Goal: Information Seeking & Learning: Learn about a topic

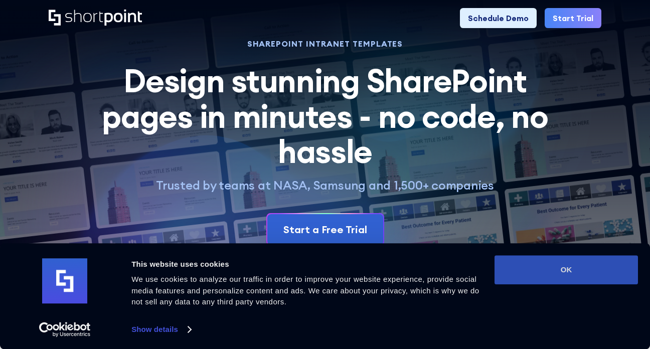
click at [518, 267] on button "OK" at bounding box center [565, 269] width 143 height 29
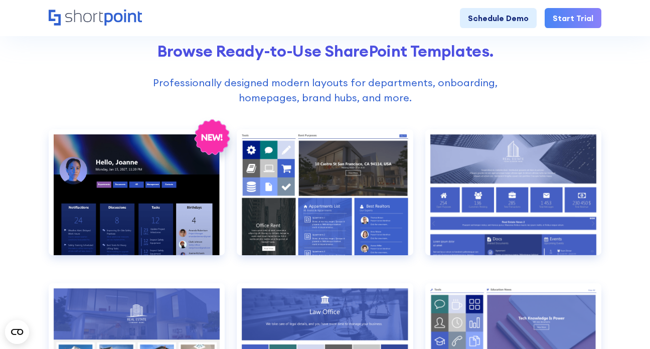
scroll to position [375, 0]
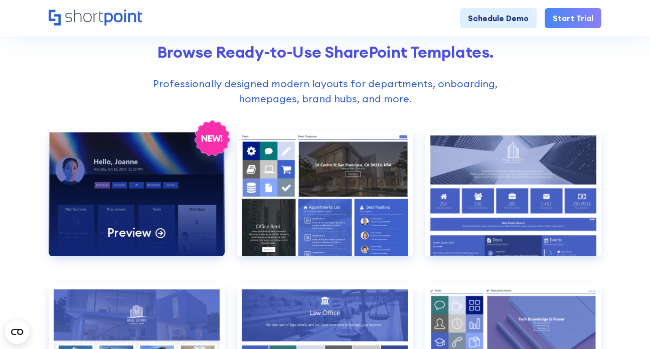
click at [114, 190] on div "Preview" at bounding box center [137, 193] width 176 height 126
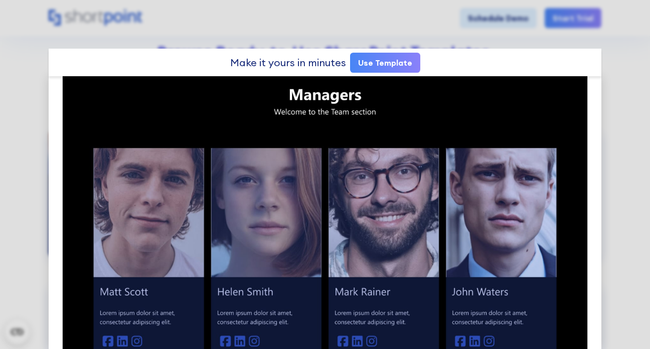
scroll to position [675, 0]
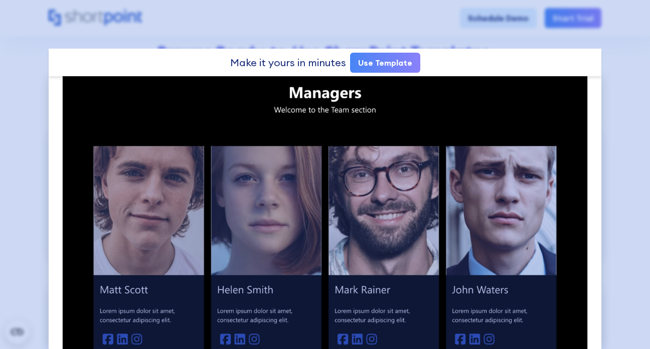
click at [155, 26] on div at bounding box center [325, 174] width 650 height 349
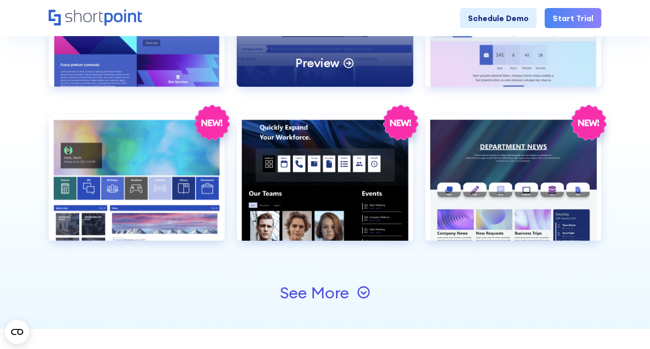
scroll to position [1015, 0]
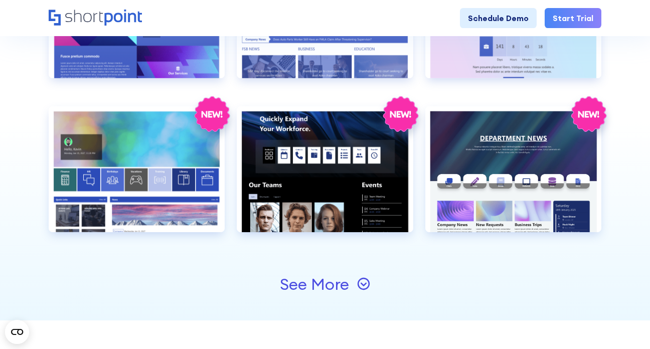
click at [365, 284] on icon at bounding box center [363, 284] width 6 height 4
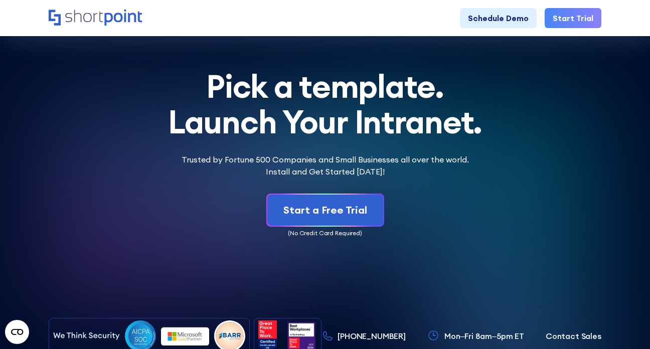
scroll to position [3334, 0]
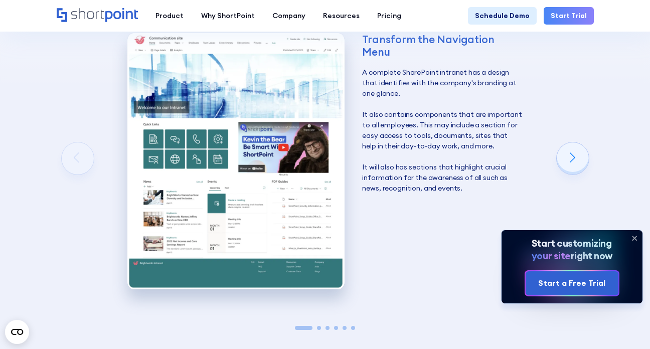
scroll to position [1410, 0]
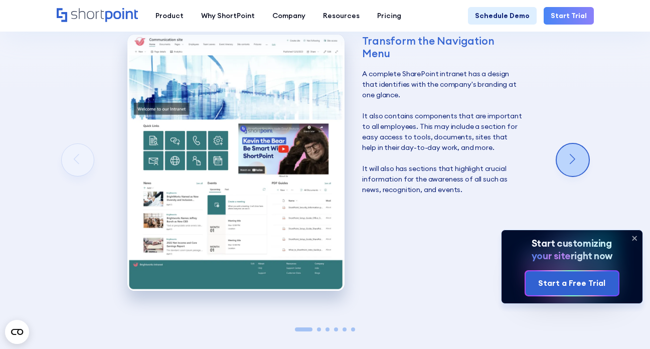
click at [572, 144] on div "Next slide" at bounding box center [572, 160] width 32 height 32
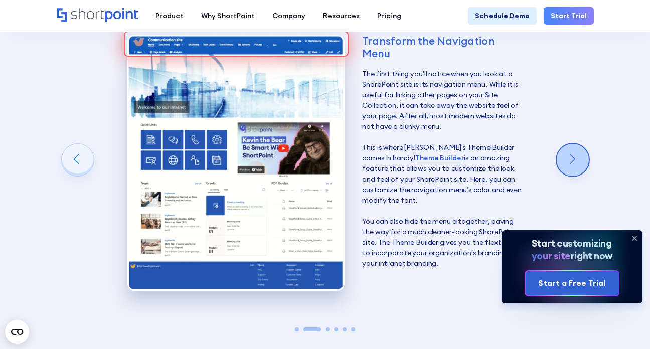
click at [572, 144] on div "Next slide" at bounding box center [572, 160] width 32 height 32
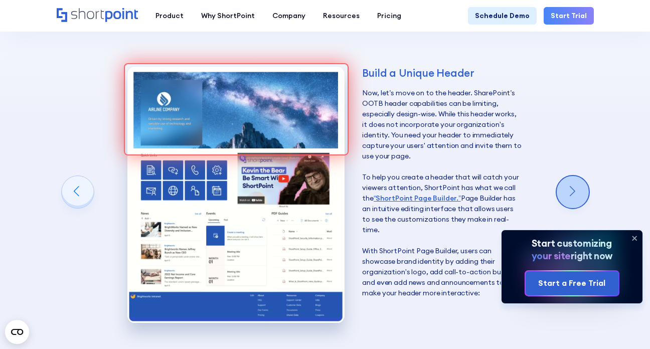
scroll to position [1364, 0]
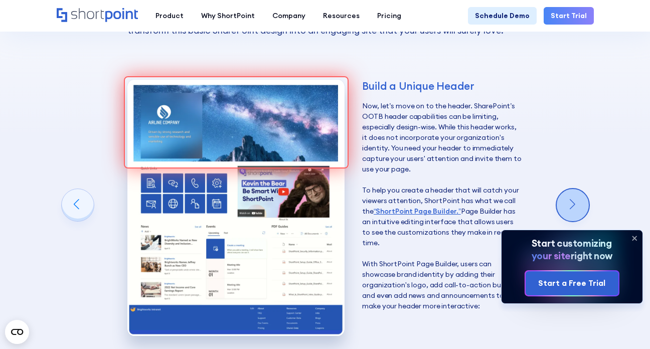
click at [579, 189] on div "Next slide" at bounding box center [572, 205] width 32 height 32
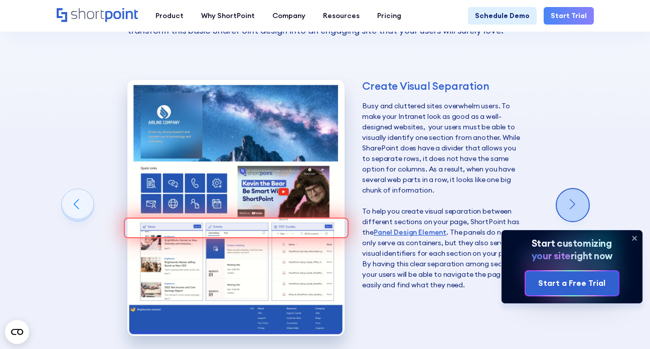
click at [572, 189] on div "Next slide" at bounding box center [572, 205] width 32 height 32
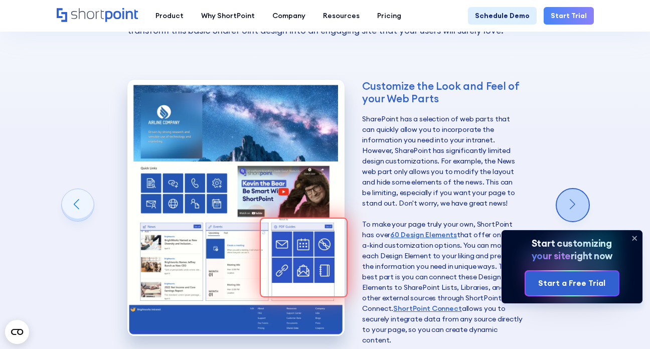
click at [572, 189] on div "Next slide" at bounding box center [572, 205] width 32 height 32
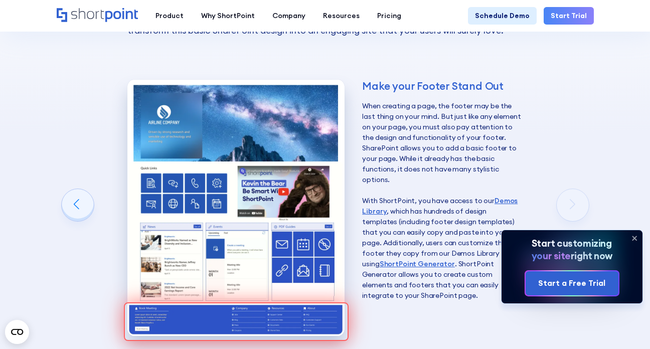
click at [567, 179] on div "Make your Footer Stand Out When creating a page, the footer may be the last thi…" at bounding box center [325, 211] width 537 height 319
click at [80, 189] on div "Previous slide" at bounding box center [78, 205] width 32 height 32
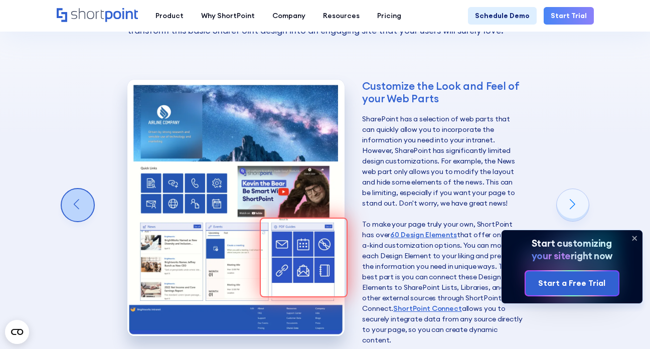
click at [80, 189] on div "Previous slide" at bounding box center [78, 205] width 32 height 32
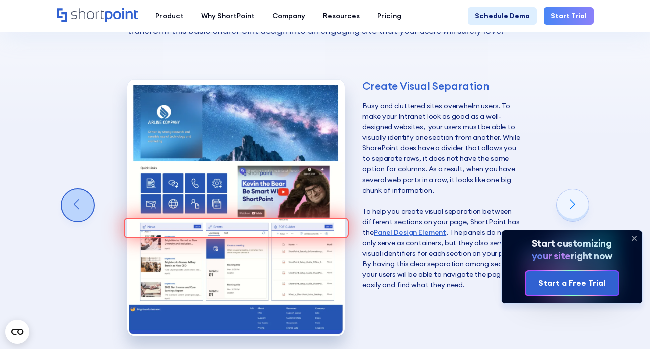
click at [80, 189] on div "Previous slide" at bounding box center [78, 205] width 32 height 32
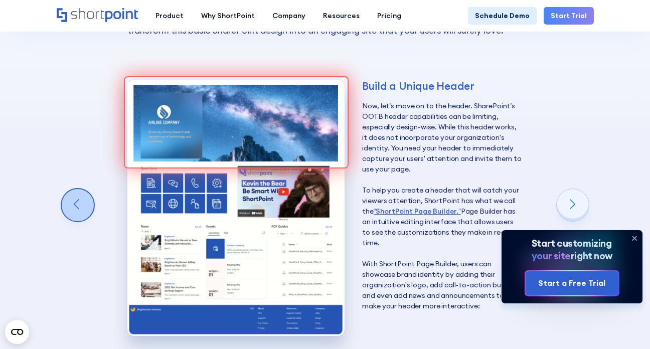
click at [80, 189] on div "Previous slide" at bounding box center [78, 205] width 32 height 32
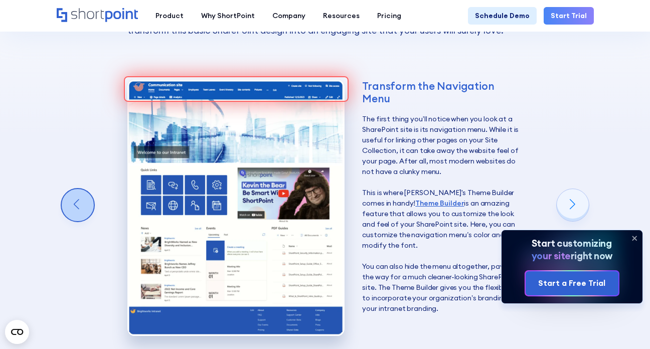
click at [80, 189] on div "Previous slide" at bounding box center [78, 205] width 32 height 32
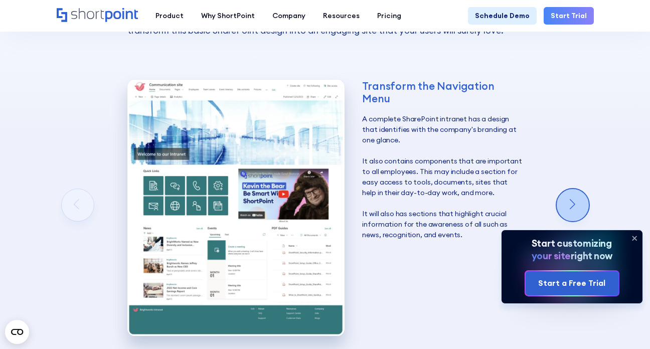
click at [579, 189] on div "Next slide" at bounding box center [572, 205] width 32 height 32
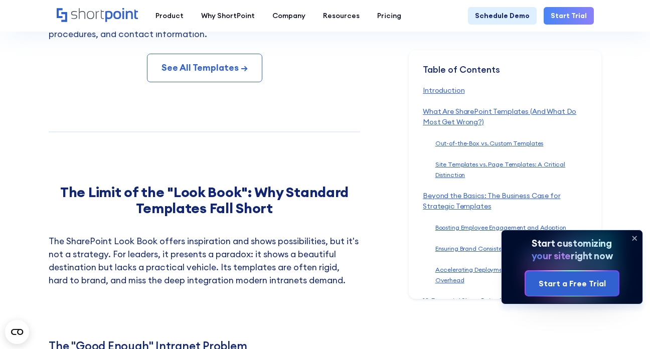
scroll to position [7310, 0]
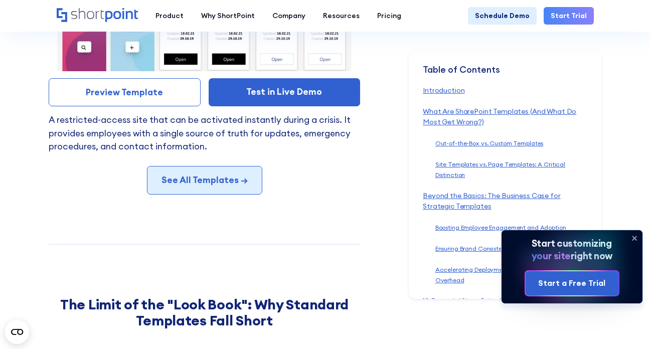
click at [205, 166] on link "See All Templates →" at bounding box center [204, 180] width 115 height 28
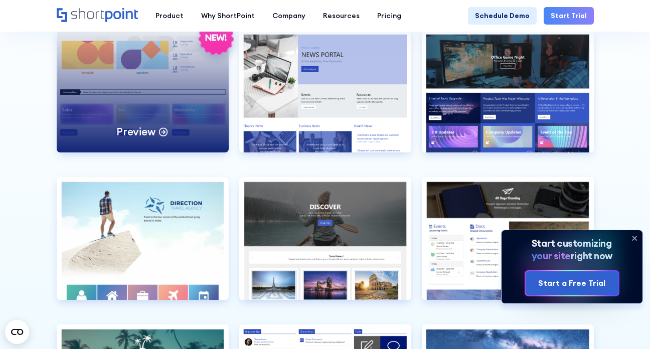
scroll to position [2154, 0]
